Goal: Task Accomplishment & Management: Use online tool/utility

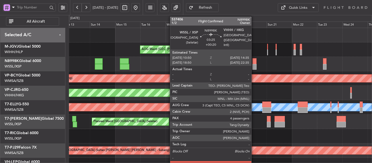
click at [254, 65] on div at bounding box center [255, 67] width 4 height 6
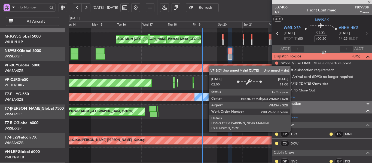
click at [208, 65] on div "Unplanned Maint [GEOGRAPHIC_DATA] (Sultan [PERSON_NAME] [PERSON_NAME] - Subang)" at bounding box center [295, 69] width 759 height 8
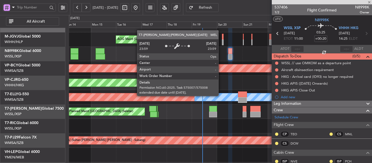
click at [220, 56] on div "[PERSON_NAME][GEOGRAPHIC_DATA] ([PERSON_NAME] Intl) [PERSON_NAME] Jakarta (Hali…" at bounding box center [220, 112] width 303 height 188
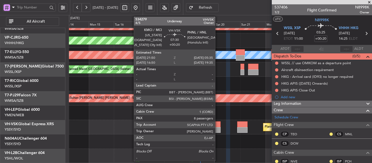
click at [218, 129] on div at bounding box center [217, 130] width 8 height 6
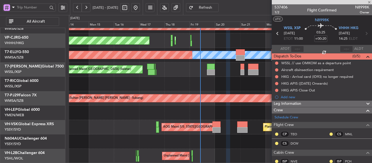
type input "8"
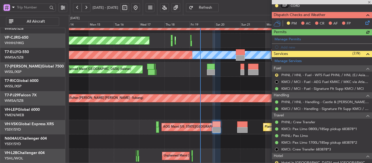
scroll to position [136, 0]
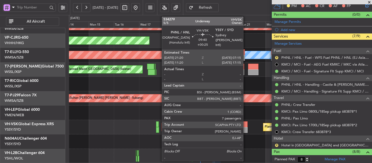
click at [246, 127] on div at bounding box center [242, 125] width 11 height 6
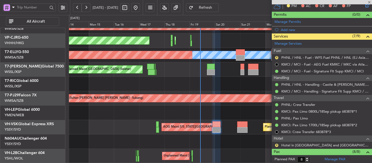
type input "+00:25"
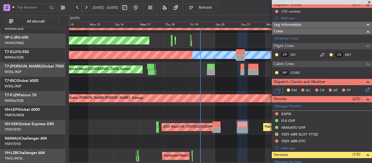
scroll to position [26, 0]
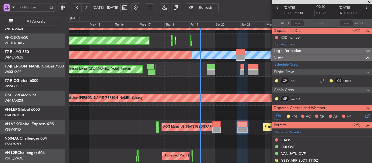
click at [369, 2] on span at bounding box center [369, 2] width 5 height 5
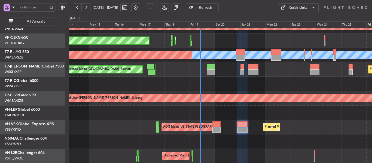
type input "0"
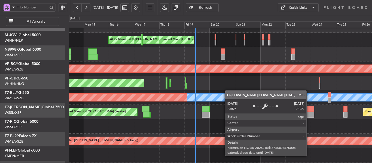
click at [229, 98] on div "MEL" at bounding box center [126, 98] width 721 height 8
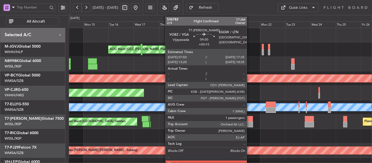
click at [249, 122] on div at bounding box center [248, 125] width 10 height 6
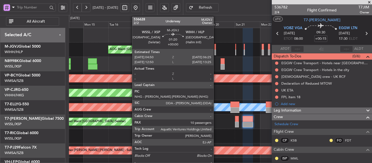
click at [216, 47] on div at bounding box center [215, 47] width 2 height 6
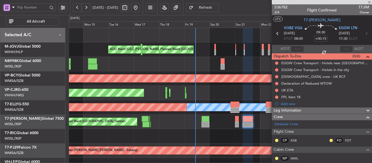
type input "10"
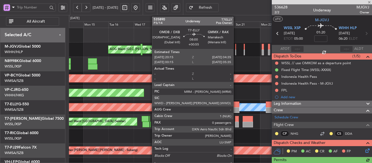
click at [236, 107] on div at bounding box center [235, 105] width 9 height 6
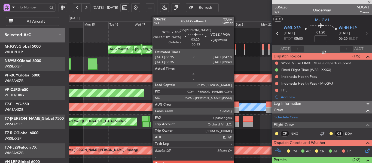
type input "+00:55"
type input "0"
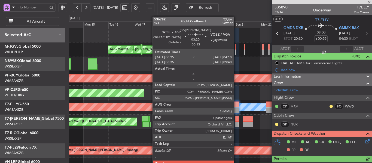
click at [237, 124] on div at bounding box center [237, 125] width 4 height 6
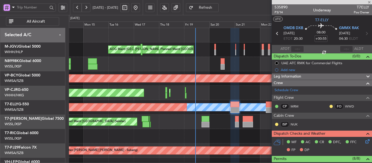
type input "-00:15"
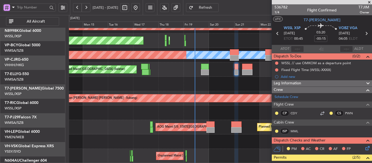
click at [217, 65] on div "Unplanned Maint [GEOGRAPHIC_DATA] (Sultan [PERSON_NAME] [PERSON_NAME] - Subang)…" at bounding box center [220, 70] width 303 height 188
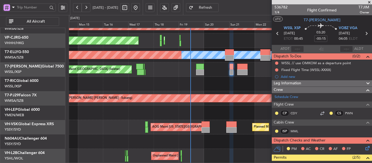
click at [371, 2] on span at bounding box center [369, 2] width 5 height 5
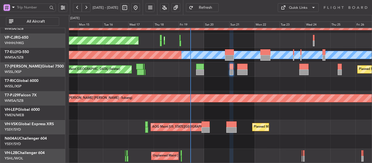
type input "0"
click at [247, 78] on div "Unplanned Maint [GEOGRAPHIC_DATA] (Sultan [PERSON_NAME] [PERSON_NAME] - Subang)…" at bounding box center [220, 70] width 303 height 188
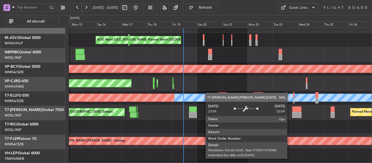
click at [207, 95] on div "[PERSON_NAME] Planned Maint [GEOGRAPHIC_DATA] ([GEOGRAPHIC_DATA])" at bounding box center [220, 98] width 303 height 14
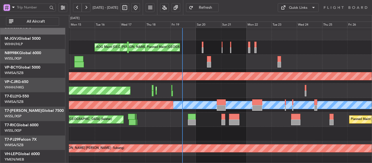
scroll to position [2, 0]
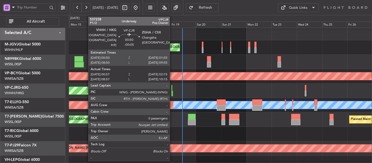
click at [172, 92] on div at bounding box center [172, 94] width 2 height 6
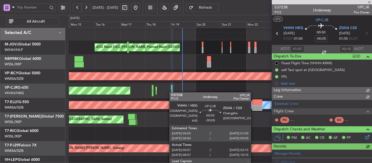
type input "[PERSON_NAME] (KYA)"
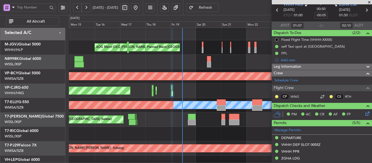
scroll to position [10, 0]
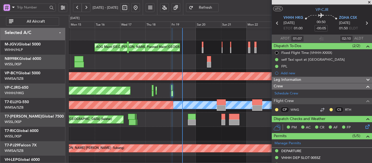
click at [369, 1] on span at bounding box center [369, 2] width 5 height 5
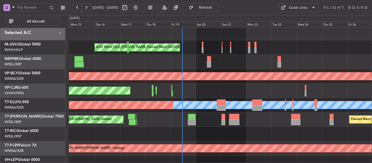
scroll to position [0, 0]
click at [294, 90] on div "Planned Maint [GEOGRAPHIC_DATA] ([GEOGRAPHIC_DATA] Intl) Planned Maint [GEOGRAP…" at bounding box center [220, 91] width 303 height 14
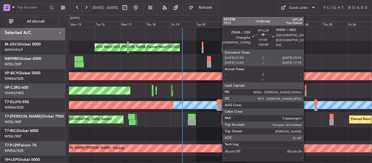
click at [306, 90] on div at bounding box center [306, 88] width 2 height 6
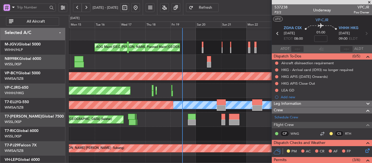
click at [371, 2] on span at bounding box center [369, 2] width 5 height 5
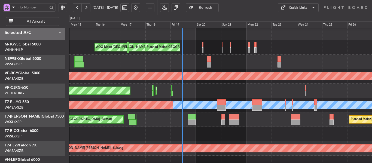
scroll to position [29, 0]
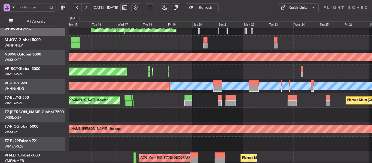
click at [277, 79] on div "Planned Maint [GEOGRAPHIC_DATA] ([GEOGRAPHIC_DATA] Intl) Planned Maint [GEOGRAP…" at bounding box center [220, 72] width 303 height 14
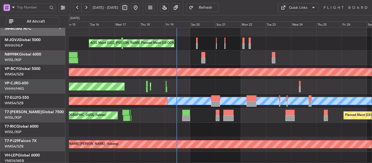
scroll to position [6, 0]
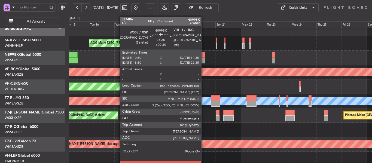
click at [204, 59] on div at bounding box center [203, 61] width 4 height 6
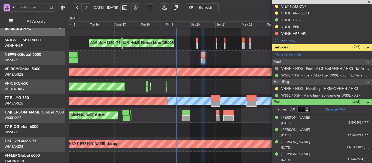
scroll to position [190, 0]
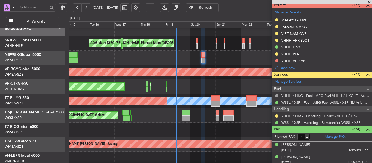
click at [370, 1] on span at bounding box center [369, 2] width 5 height 5
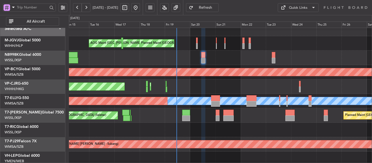
type input "0"
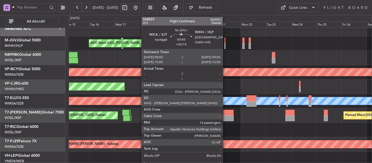
scroll to position [0, 0]
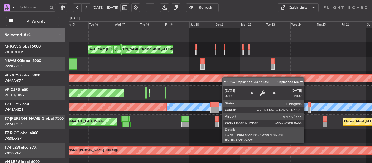
click at [223, 87] on div "[PERSON_NAME][GEOGRAPHIC_DATA] ([PERSON_NAME] Intl) [PERSON_NAME] Jakarta (Hali…" at bounding box center [220, 122] width 303 height 188
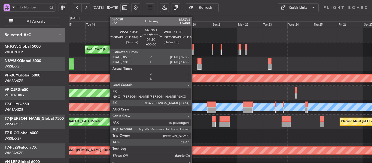
click at [193, 52] on div at bounding box center [193, 53] width 2 height 6
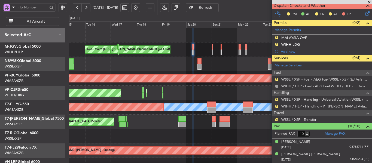
scroll to position [156, 0]
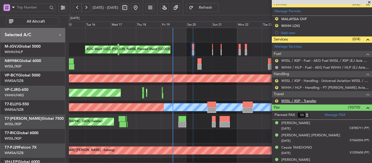
click at [313, 101] on link "WSSL / XSP - Transfer" at bounding box center [298, 101] width 35 height 5
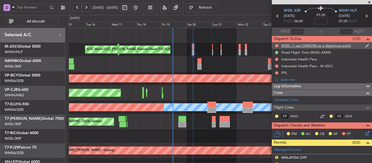
scroll to position [0, 0]
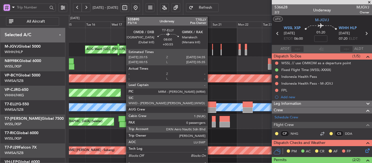
click at [210, 108] on div at bounding box center [211, 110] width 9 height 6
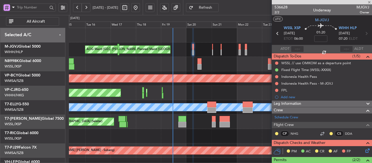
type input "+00:55"
type input "0"
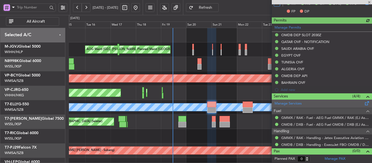
scroll to position [139, 0]
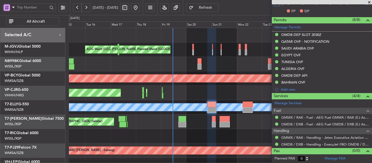
click at [370, 3] on span at bounding box center [369, 2] width 5 height 5
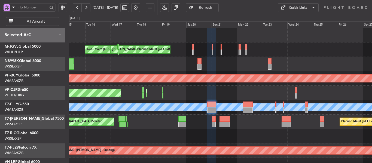
scroll to position [0, 0]
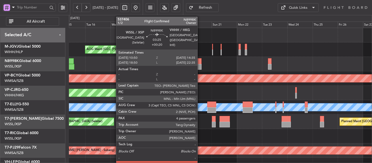
click at [200, 61] on div at bounding box center [200, 61] width 4 height 6
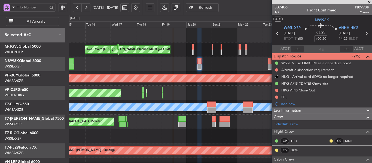
click at [369, 2] on span at bounding box center [369, 2] width 5 height 5
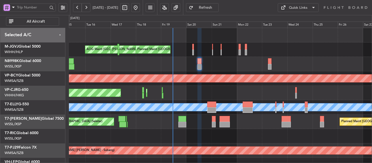
type input "0"
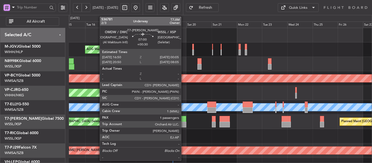
click at [183, 122] on div at bounding box center [182, 119] width 8 height 6
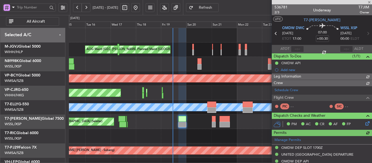
type input "[PERSON_NAME] (BTA)"
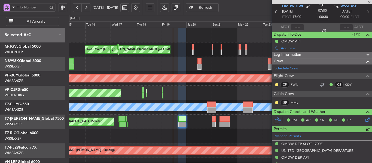
scroll to position [54, 0]
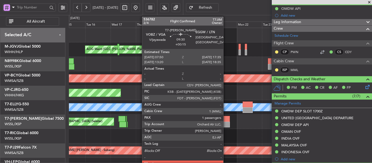
click at [226, 126] on div at bounding box center [225, 125] width 10 height 6
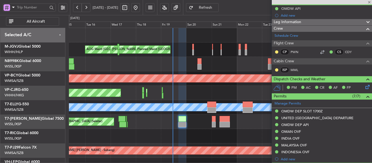
type input "+00:15"
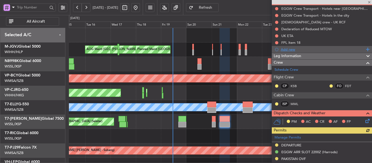
scroll to position [0, 0]
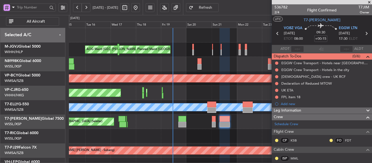
click at [369, 2] on span at bounding box center [369, 2] width 5 height 5
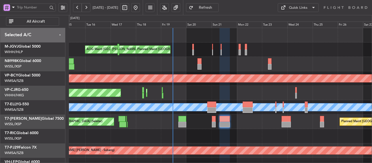
type input "0"
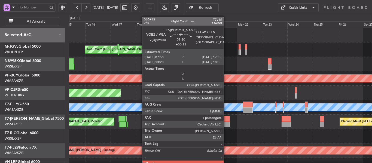
click at [226, 121] on div at bounding box center [225, 119] width 10 height 6
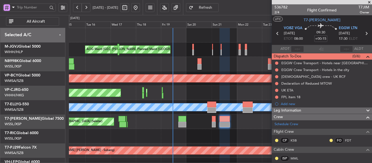
click at [369, 3] on span at bounding box center [369, 2] width 5 height 5
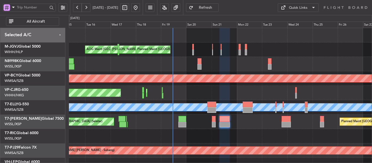
type input "0"
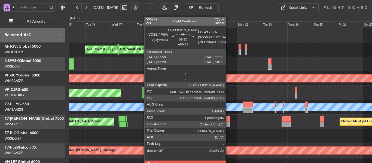
click at [228, 122] on div at bounding box center [225, 125] width 10 height 6
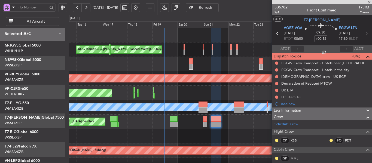
click at [187, 134] on div at bounding box center [220, 136] width 303 height 14
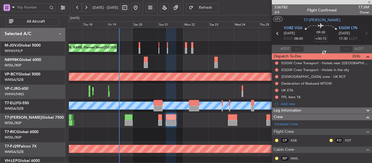
scroll to position [2, 0]
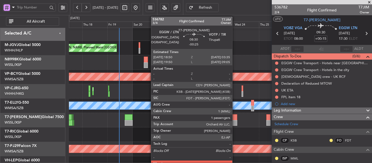
click at [235, 122] on div at bounding box center [232, 123] width 9 height 6
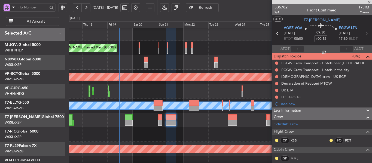
type input "-00:25"
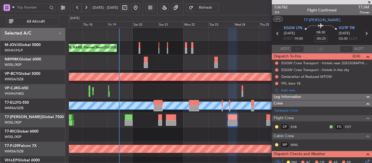
click at [369, 2] on span at bounding box center [369, 2] width 5 height 5
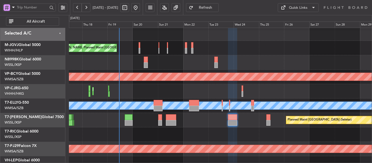
type input "0"
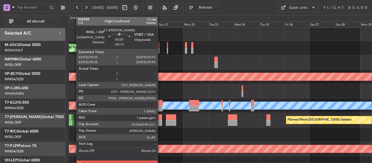
click at [160, 121] on div at bounding box center [160, 123] width 4 height 6
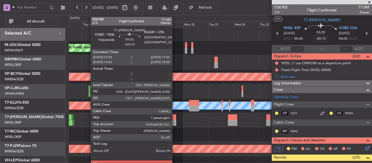
click at [175, 124] on div at bounding box center [171, 123] width 10 height 6
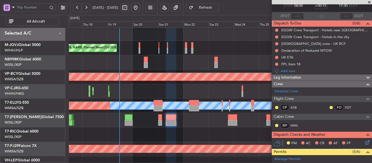
scroll to position [27, 0]
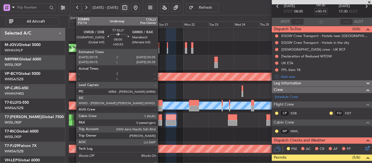
click at [160, 104] on div at bounding box center [158, 103] width 9 height 6
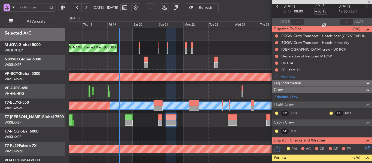
type input "+00:55"
type input "0"
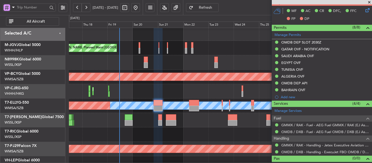
scroll to position [130, 0]
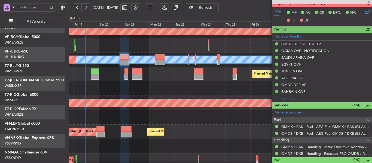
click at [164, 83] on div at bounding box center [220, 88] width 303 height 14
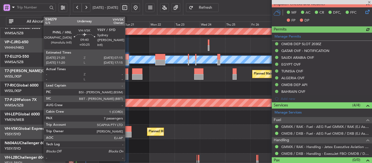
click at [127, 133] on div at bounding box center [126, 135] width 11 height 6
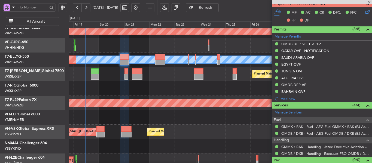
type input "+00:25"
type input "7"
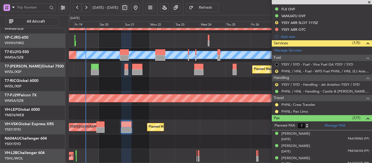
scroll to position [52, 0]
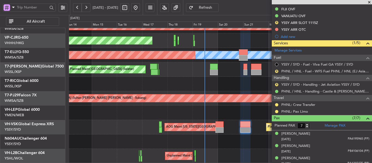
click at [238, 137] on div at bounding box center [220, 142] width 303 height 14
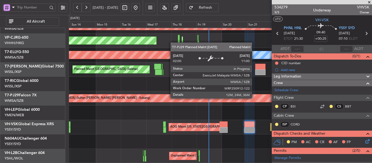
scroll to position [52, 0]
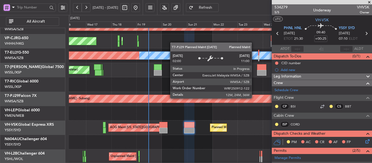
click at [190, 99] on div "Planned Maint [GEOGRAPHIC_DATA] (Sultan [PERSON_NAME] [PERSON_NAME] - Subang)" at bounding box center [295, 99] width 666 height 8
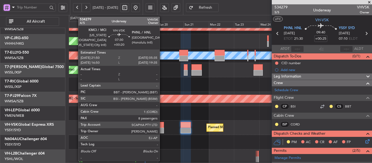
click at [158, 126] on div at bounding box center [160, 125] width 8 height 6
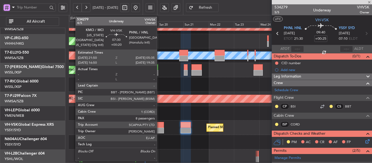
type input "+00:20"
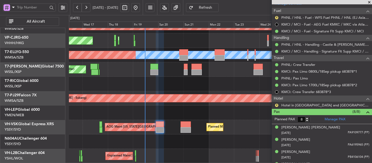
scroll to position [125, 0]
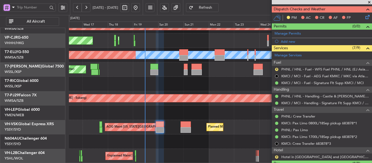
click at [371, 2] on span at bounding box center [369, 2] width 5 height 5
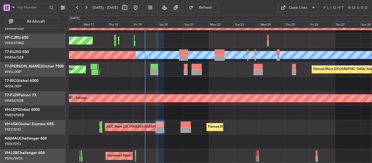
type input "0"
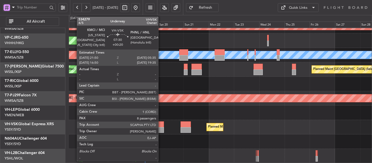
click at [161, 129] on div at bounding box center [160, 130] width 8 height 6
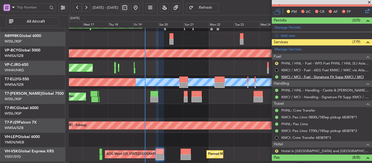
scroll to position [126, 0]
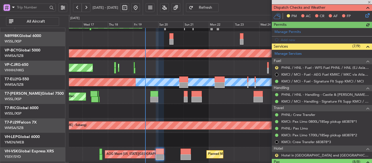
click at [369, 2] on div at bounding box center [322, 2] width 100 height 4
click at [369, 3] on span at bounding box center [369, 2] width 5 height 5
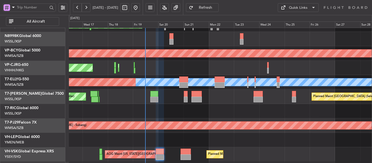
type input "0"
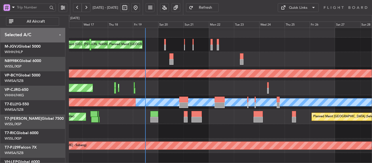
scroll to position [26, 0]
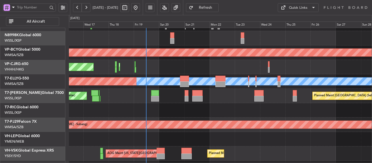
click at [170, 99] on div "Planned Maint [GEOGRAPHIC_DATA] (Seletar) Planned Maint [GEOGRAPHIC_DATA] (Sele…" at bounding box center [220, 96] width 303 height 14
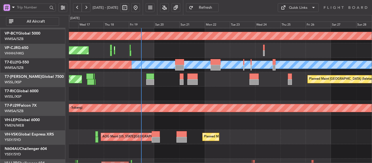
click at [175, 103] on div "Planned Maint [GEOGRAPHIC_DATA] (Sultan [PERSON_NAME] [PERSON_NAME] - Subang)" at bounding box center [220, 108] width 303 height 14
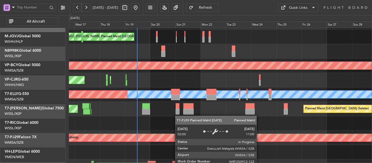
click at [175, 138] on div "Planned Maint [GEOGRAPHIC_DATA] (Sultan [PERSON_NAME] [PERSON_NAME] - Subang)" at bounding box center [283, 138] width 666 height 8
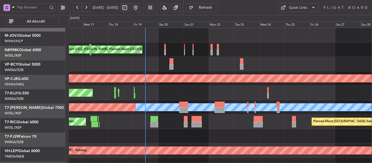
scroll to position [0, 0]
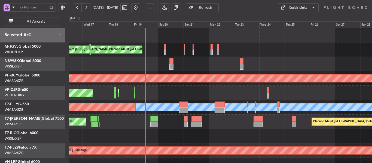
click at [178, 95] on div "Planned Maint [GEOGRAPHIC_DATA] ([GEOGRAPHIC_DATA] Intl) Planned Maint [GEOGRAP…" at bounding box center [220, 93] width 303 height 14
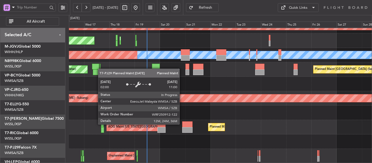
scroll to position [52, 0]
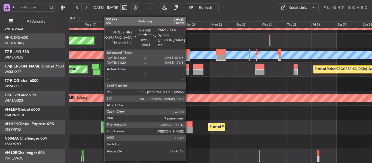
click at [188, 128] on div at bounding box center [187, 130] width 11 height 6
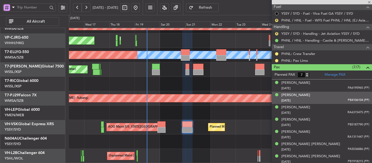
scroll to position [216, 0]
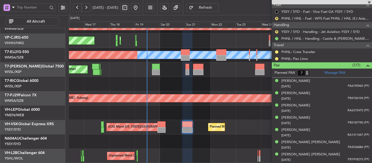
click at [371, 2] on span at bounding box center [369, 2] width 5 height 5
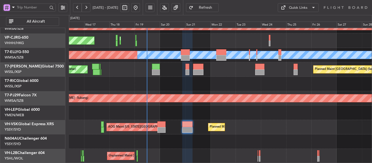
type input "0"
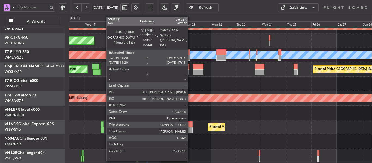
click at [190, 126] on div at bounding box center [187, 125] width 11 height 6
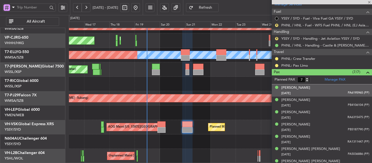
scroll to position [216, 0]
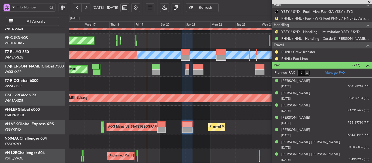
click at [369, 2] on span at bounding box center [369, 2] width 5 height 5
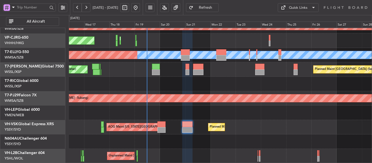
type input "0"
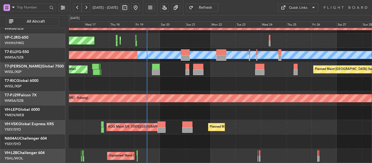
scroll to position [0, 0]
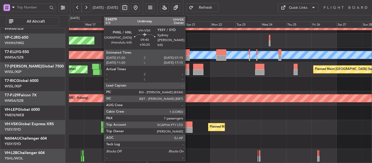
click at [188, 123] on div at bounding box center [187, 125] width 11 height 6
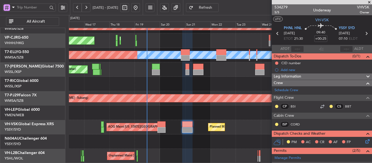
click at [369, 2] on span at bounding box center [369, 2] width 5 height 5
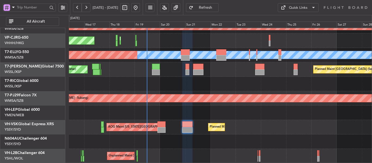
type input "0"
